Goal: Communication & Community: Participate in discussion

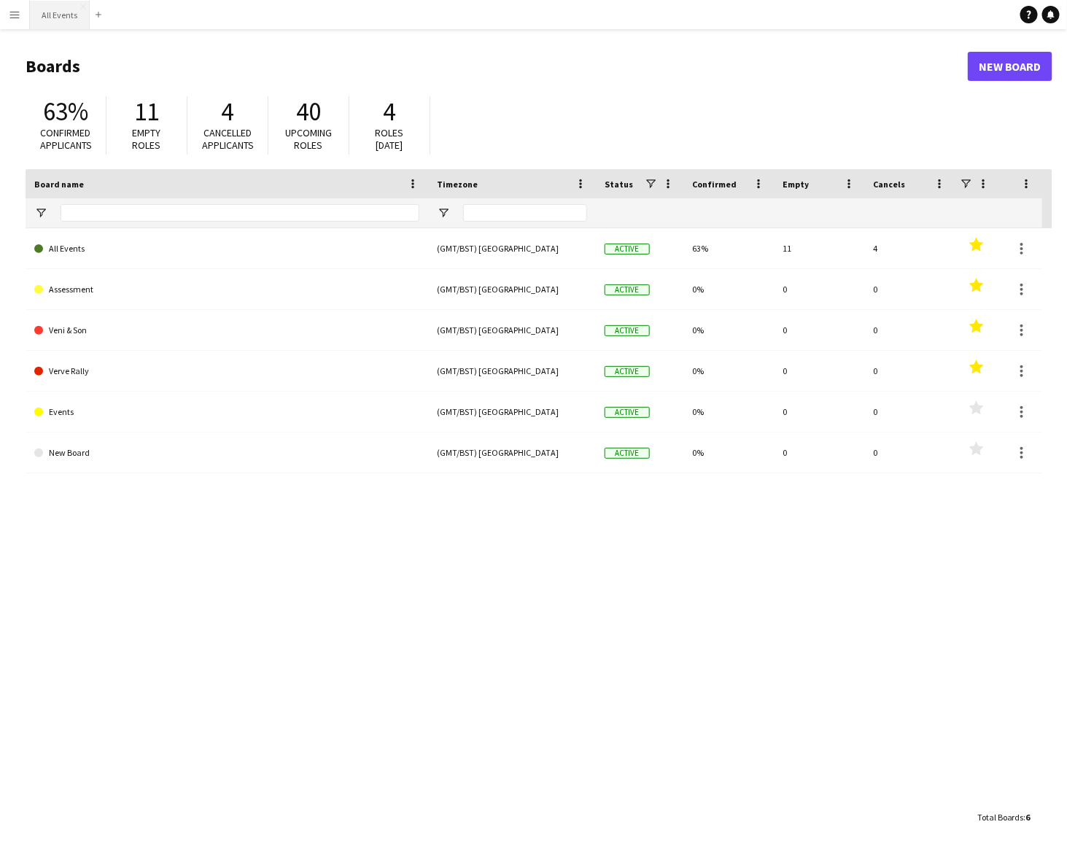
click at [45, 11] on button "All Events Close" at bounding box center [60, 15] width 60 height 28
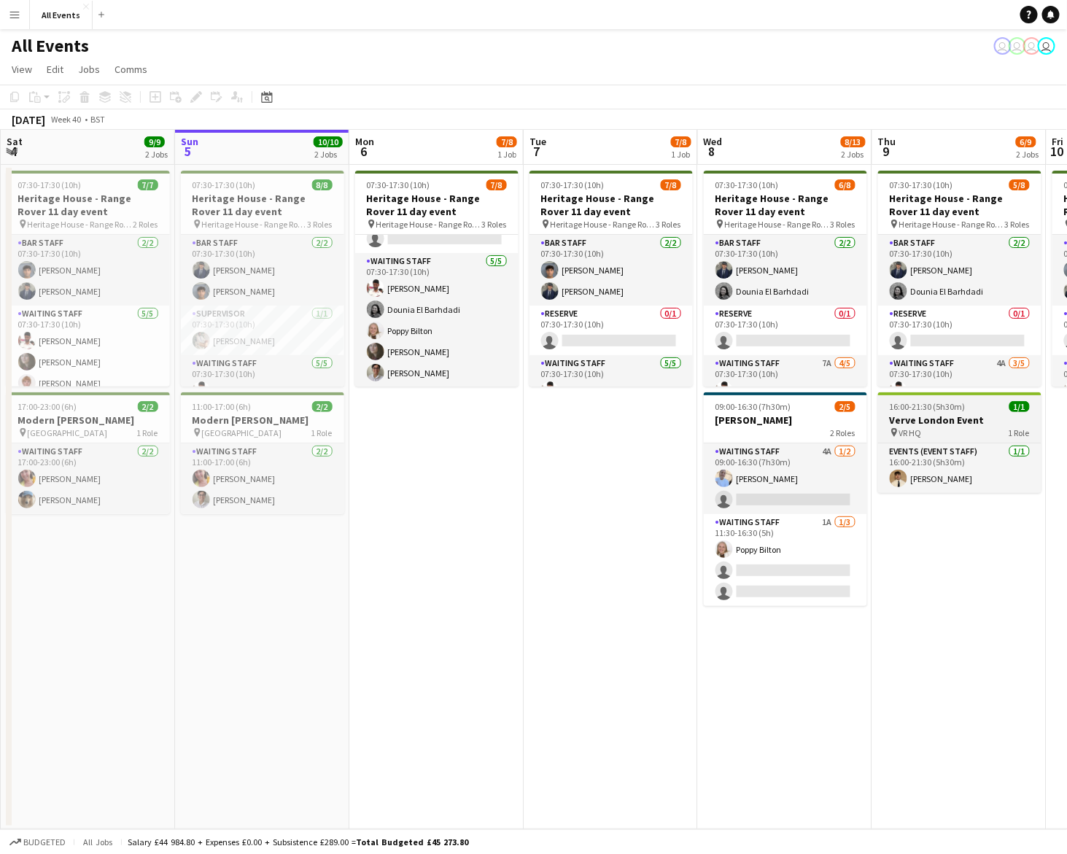
scroll to position [101, 0]
click at [256, 147] on app-board-header-date "Sun 5 10/10 2 Jobs" at bounding box center [262, 147] width 174 height 35
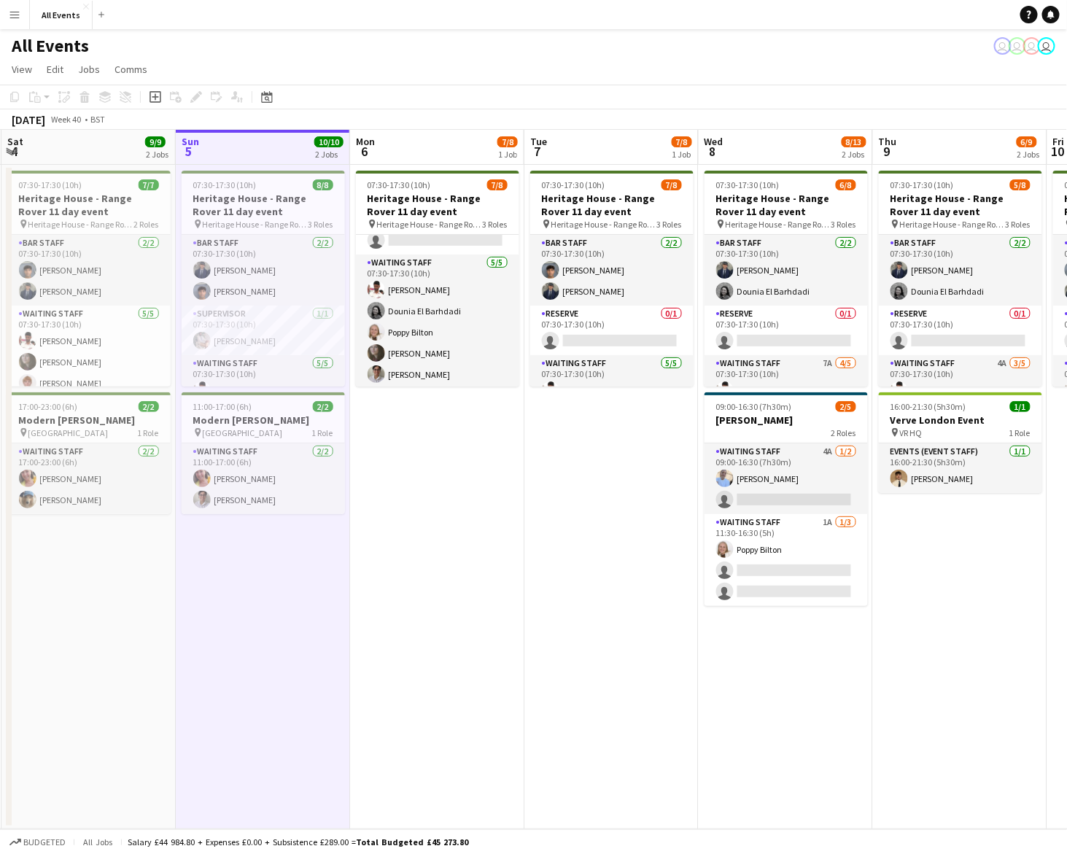
click at [429, 157] on app-board-header-date "Mon 6 7/8 1 Job" at bounding box center [437, 147] width 174 height 35
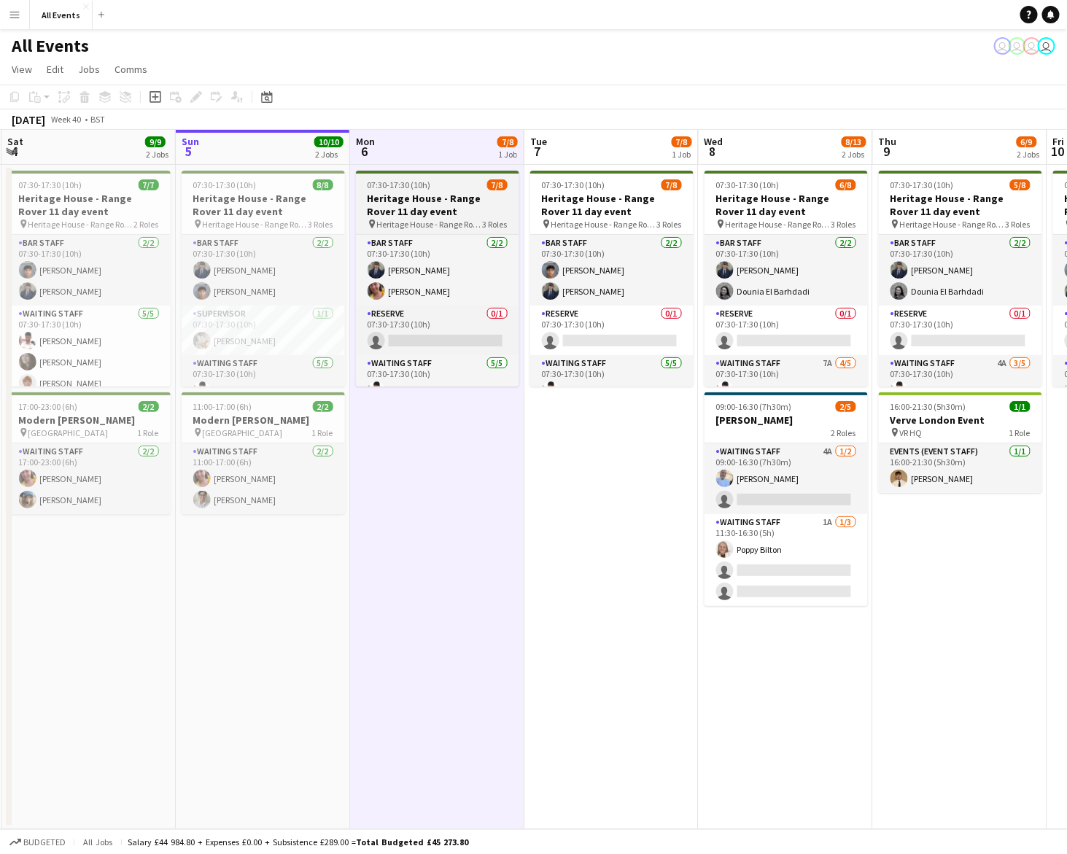
scroll to position [0, 0]
click at [443, 200] on h3 "Heritage House - Range Rover 11 day event" at bounding box center [437, 205] width 163 height 26
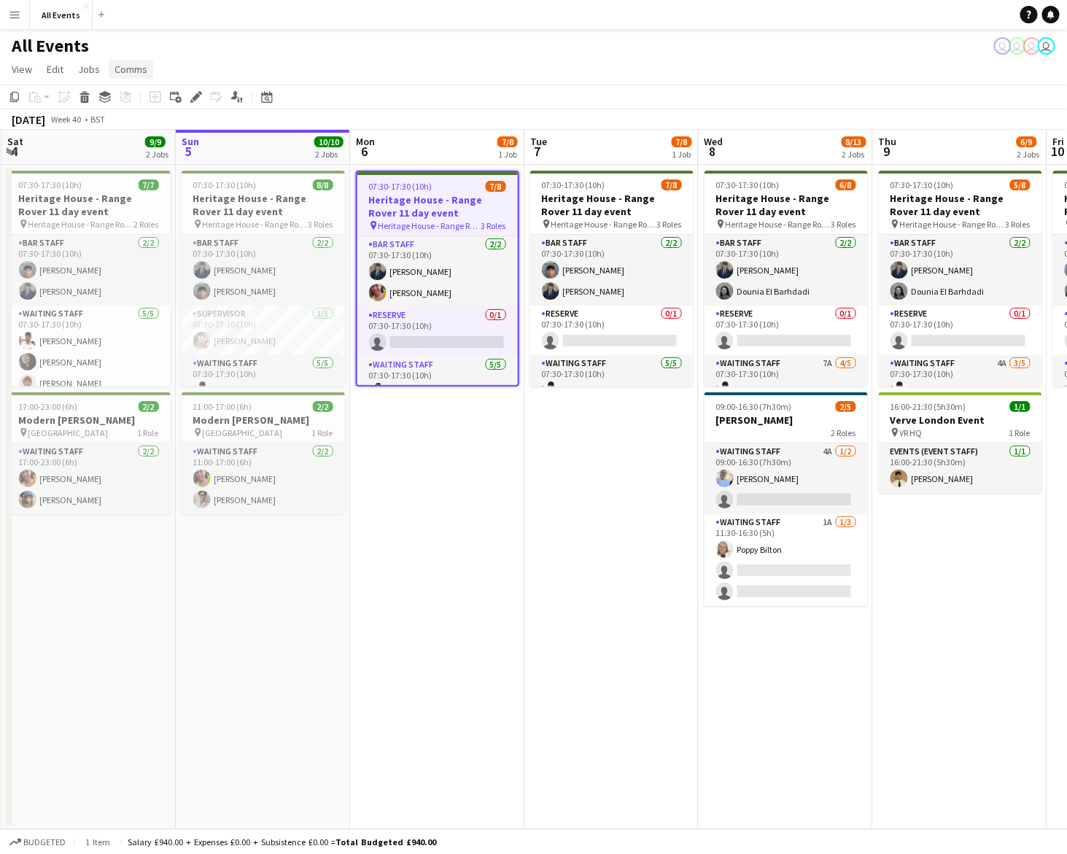
click at [141, 66] on span "Comms" at bounding box center [130, 69] width 33 height 13
click at [166, 125] on span "Create chat" at bounding box center [145, 131] width 51 height 13
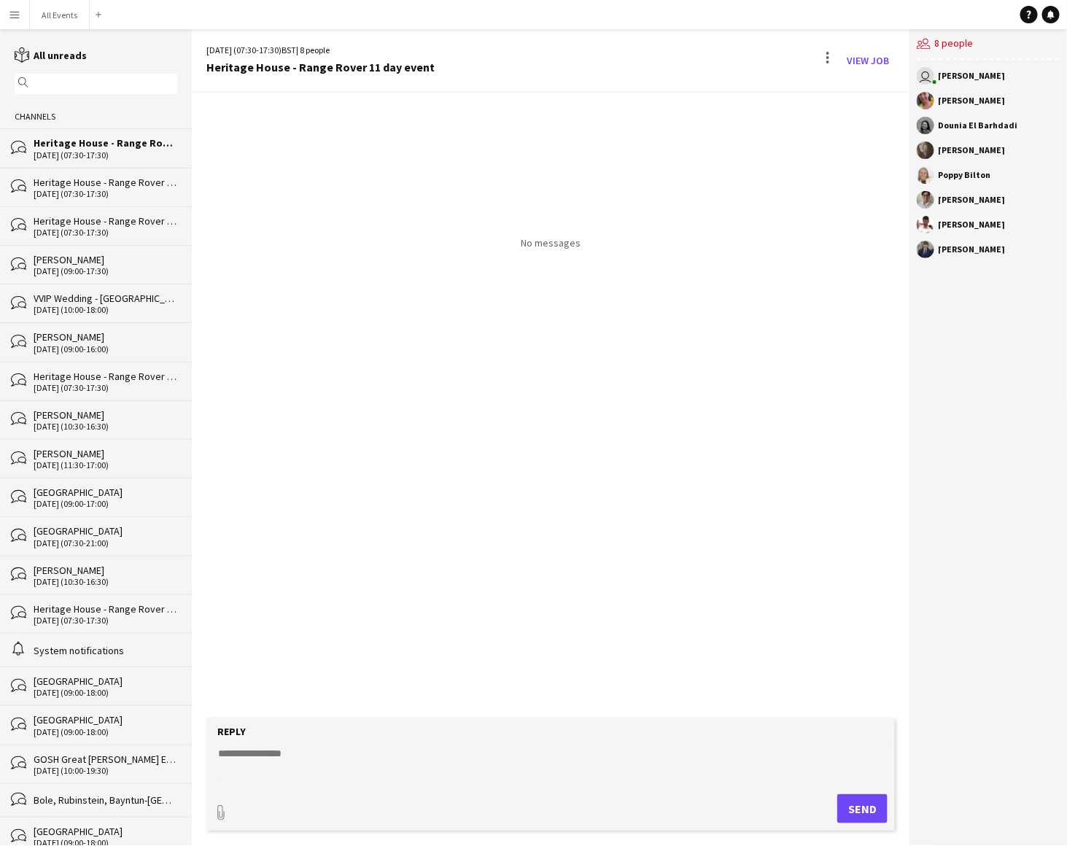
click at [446, 766] on textarea at bounding box center [554, 765] width 674 height 38
paste textarea "**********"
click at [298, 777] on textarea at bounding box center [554, 765] width 674 height 38
drag, startPoint x: 298, startPoint y: 777, endPoint x: 271, endPoint y: 776, distance: 27.0
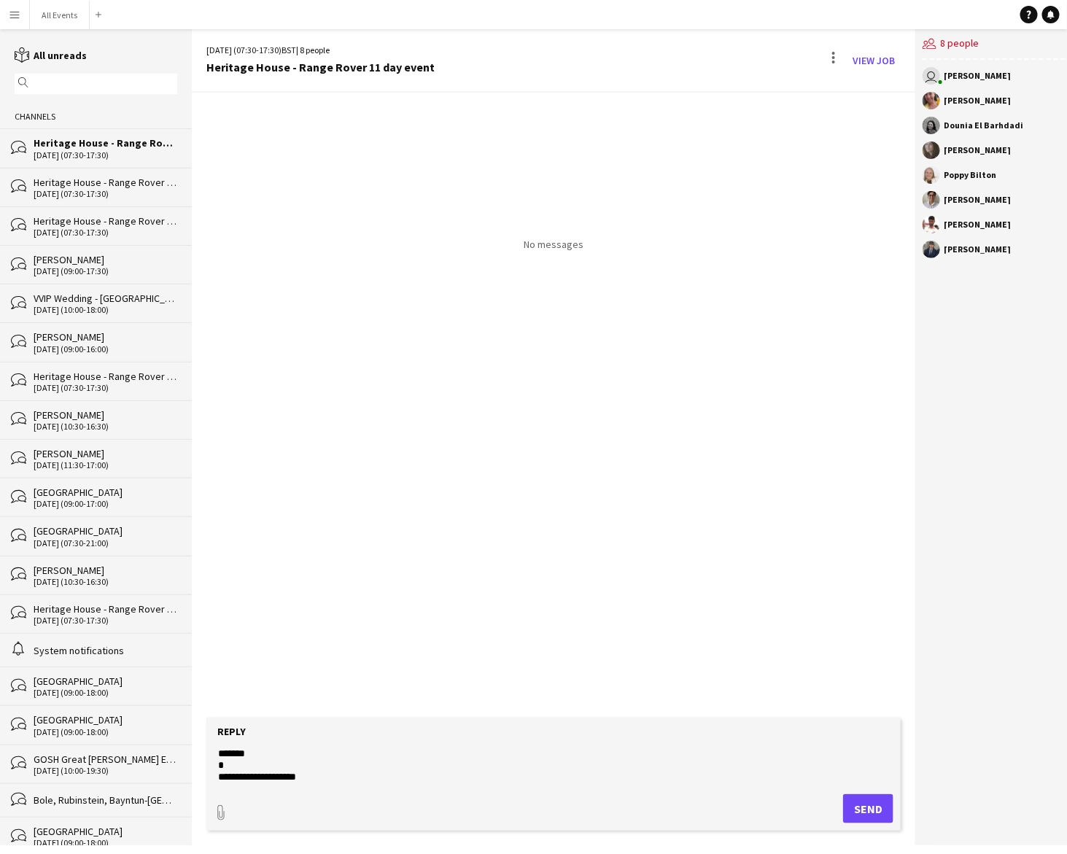
click at [295, 777] on textarea at bounding box center [554, 765] width 674 height 38
click at [279, 777] on textarea at bounding box center [554, 765] width 674 height 38
type textarea "**********"
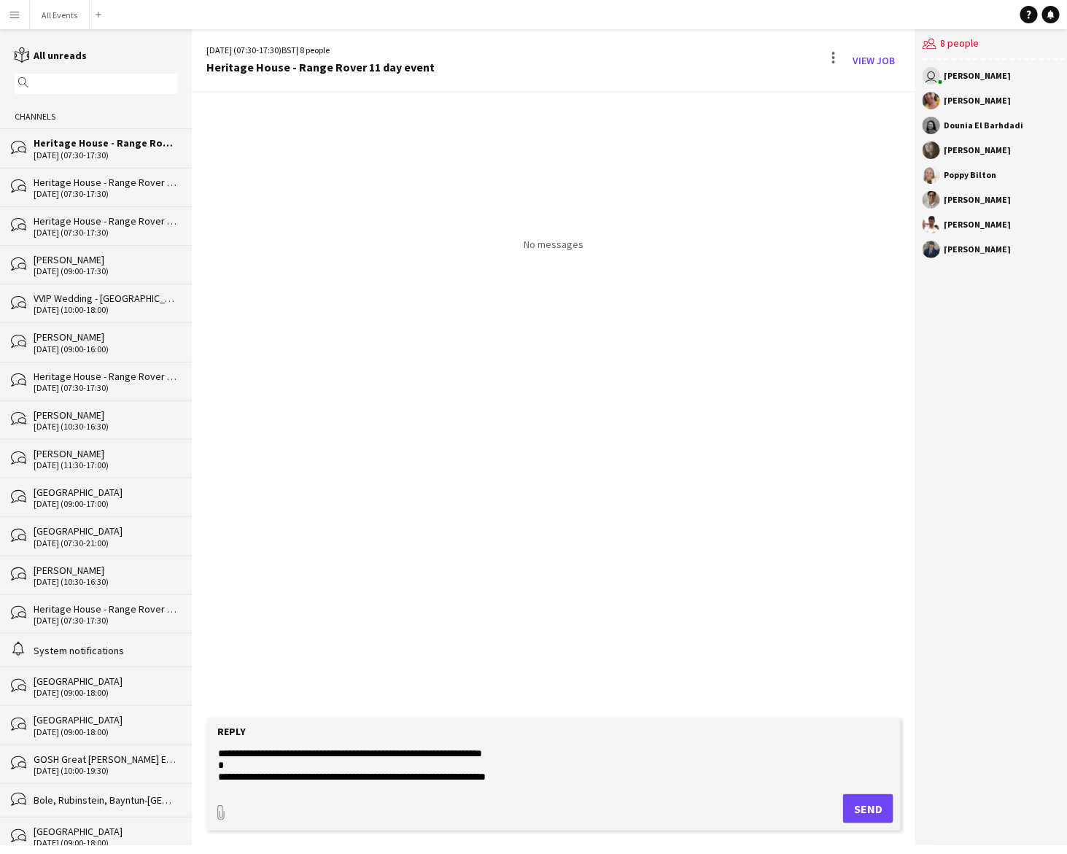
click at [868, 804] on button "Send" at bounding box center [868, 808] width 50 height 29
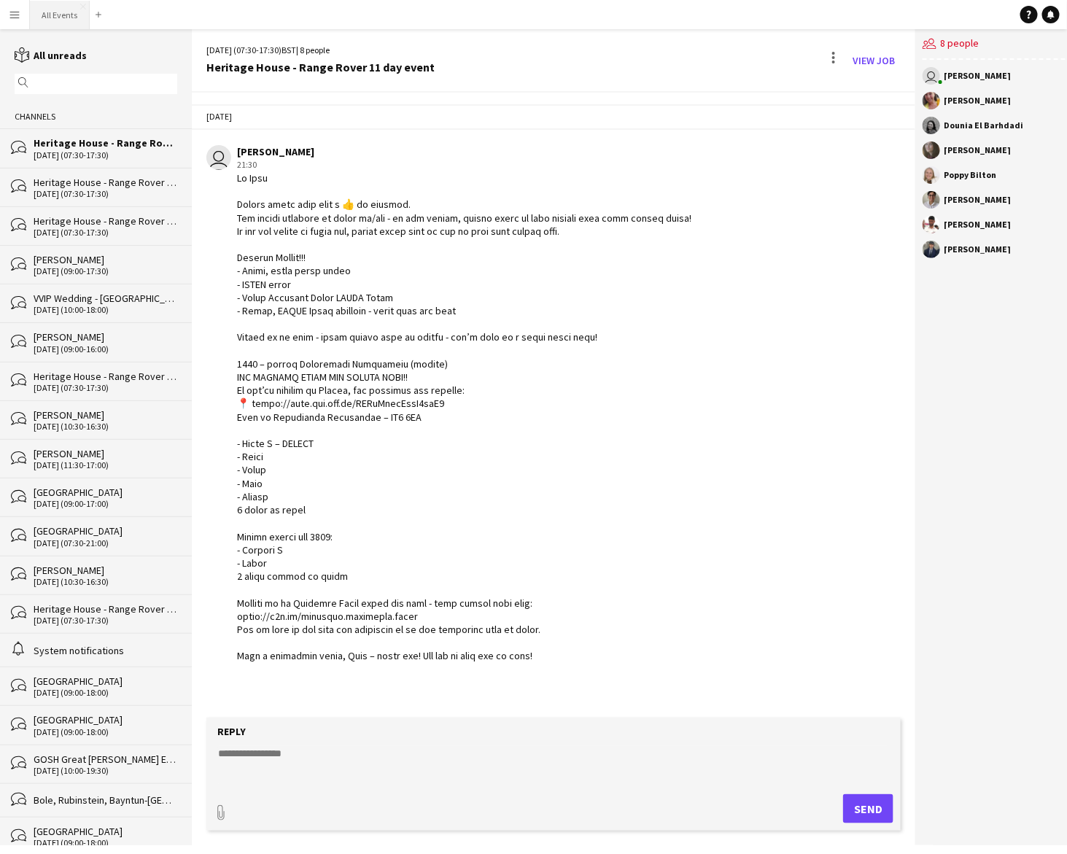
click at [50, 10] on button "All Events Close" at bounding box center [60, 15] width 60 height 28
